Goal: Transaction & Acquisition: Purchase product/service

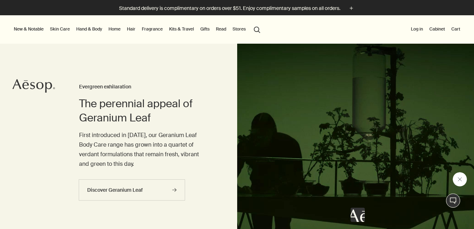
click at [30, 32] on button "New & Notable" at bounding box center [28, 29] width 33 height 9
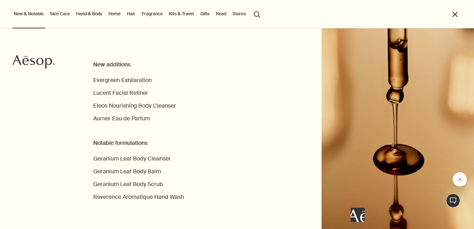
click at [40, 12] on button "New & Notable" at bounding box center [28, 14] width 33 height 9
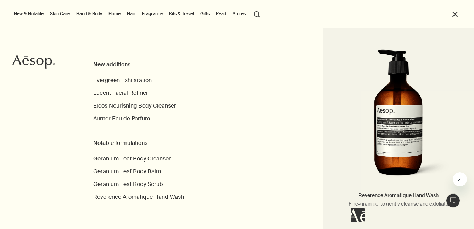
click at [151, 197] on span "Reverence Aromatique Hand Wash" at bounding box center [138, 196] width 91 height 7
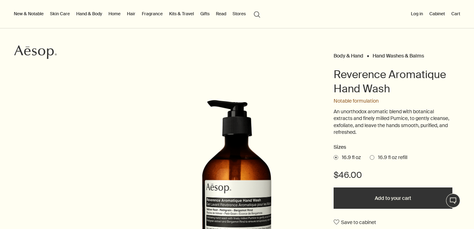
scroll to position [35, 0]
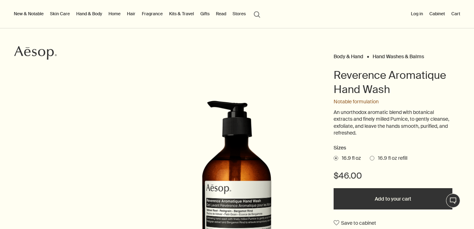
click at [91, 15] on link "Hand & Body" at bounding box center [89, 14] width 29 height 9
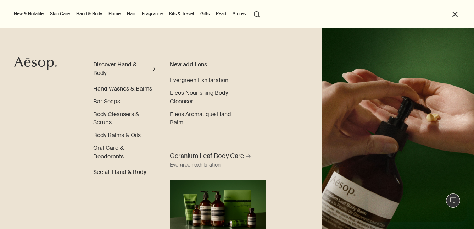
scroll to position [0, 0]
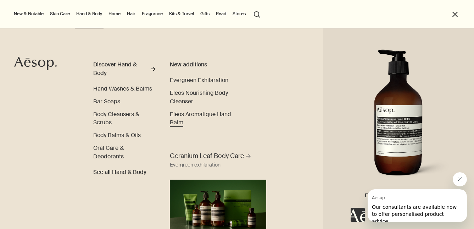
click at [180, 114] on span "Eleos Aromatique Hand Balm" at bounding box center [200, 118] width 61 height 16
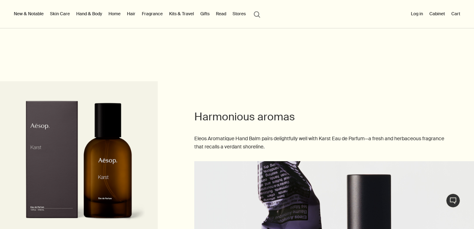
scroll to position [892, 0]
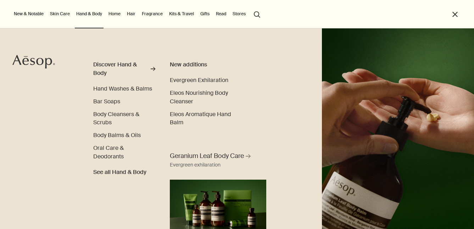
click at [111, 90] on span "Hand Washes & Balms" at bounding box center [122, 88] width 59 height 7
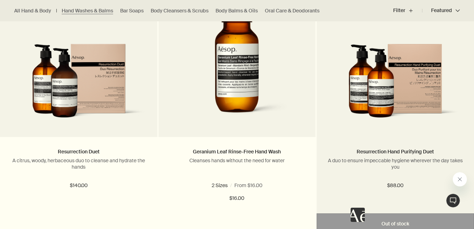
scroll to position [1523, 0]
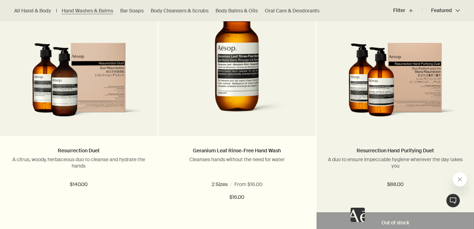
click at [371, 91] on img at bounding box center [395, 84] width 136 height 83
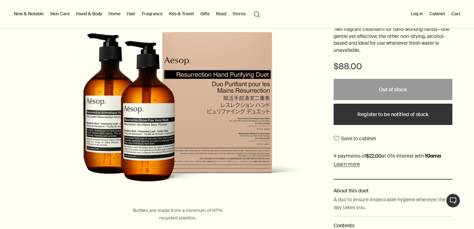
scroll to position [110, 0]
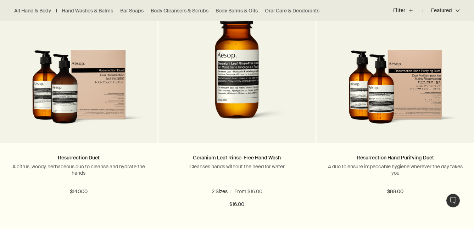
scroll to position [1516, 0]
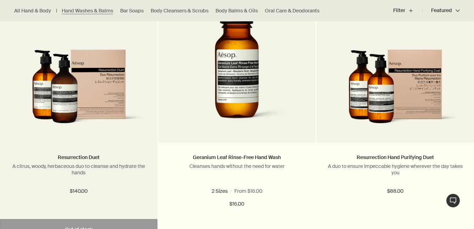
click at [69, 94] on img at bounding box center [79, 90] width 136 height 83
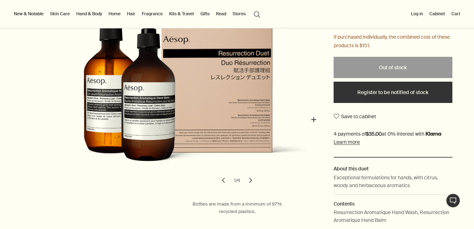
scroll to position [132, 0]
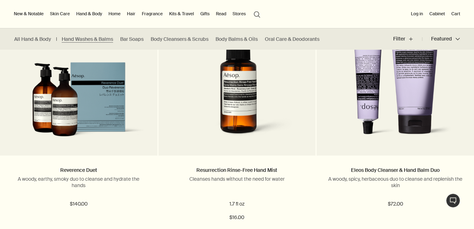
scroll to position [734, 0]
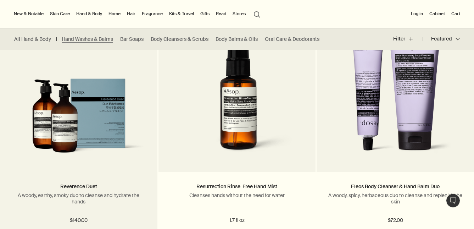
click at [93, 124] on img at bounding box center [79, 119] width 136 height 83
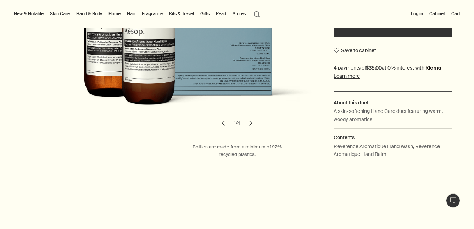
scroll to position [172, 0]
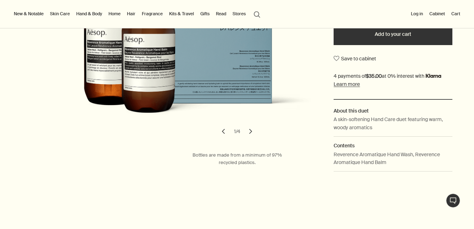
click at [252, 129] on button "chevron" at bounding box center [251, 131] width 16 height 16
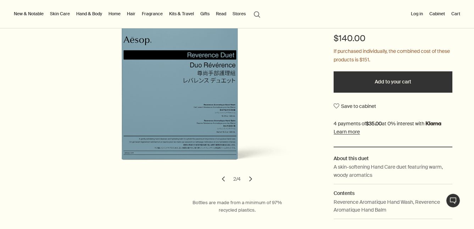
scroll to position [126, 0]
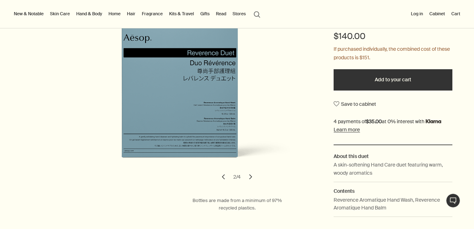
click at [250, 175] on button "chevron" at bounding box center [251, 177] width 16 height 16
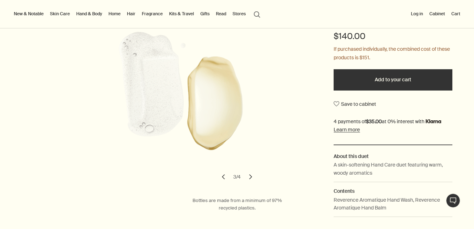
click at [250, 175] on button "chevron" at bounding box center [251, 177] width 16 height 16
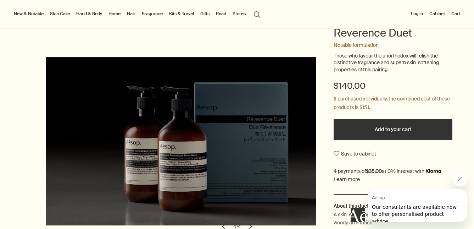
scroll to position [74, 0]
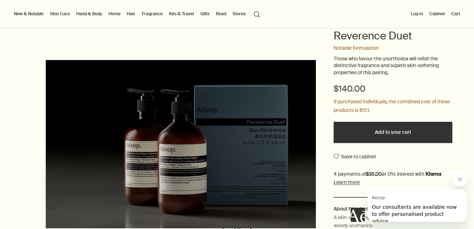
click at [440, 137] on button "Add to your cart" at bounding box center [392, 132] width 118 height 21
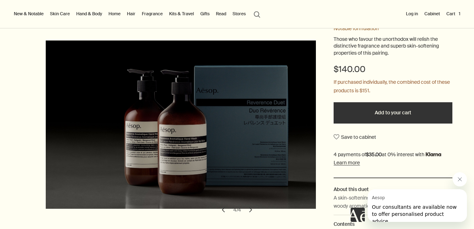
scroll to position [93, 0]
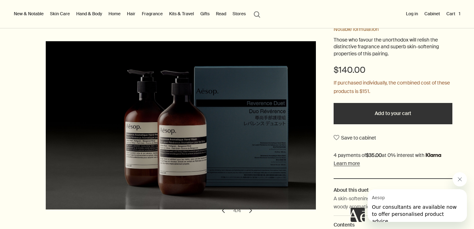
click at [399, 106] on button "Added to your cart Add to your cart" at bounding box center [392, 113] width 118 height 21
click at [450, 14] on button "Cart 2" at bounding box center [453, 14] width 18 height 9
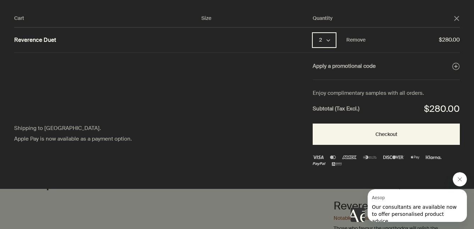
click at [330, 42] on button "2 chevron" at bounding box center [323, 40] width 23 height 14
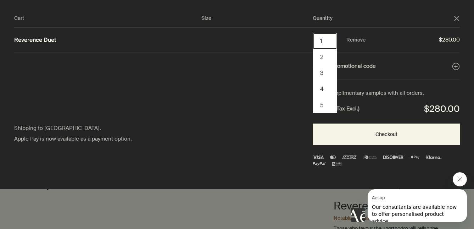
click at [322, 43] on button "1" at bounding box center [324, 41] width 23 height 16
